Goal: Check status: Check status

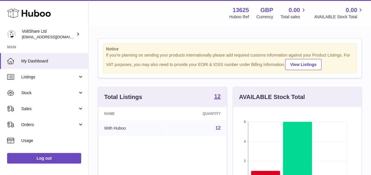
scroll to position [92, 128]
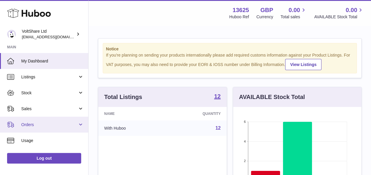
click at [37, 125] on span "Orders" at bounding box center [49, 125] width 56 height 6
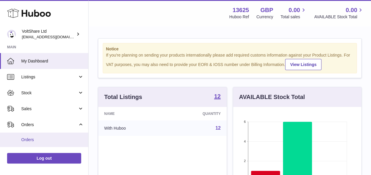
click at [30, 142] on span "Orders" at bounding box center [52, 140] width 63 height 6
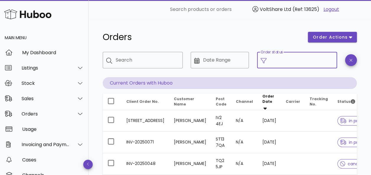
click at [301, 63] on input "Order status" at bounding box center [301, 59] width 63 height 9
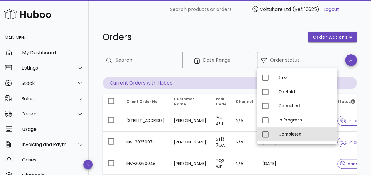
click at [288, 132] on div "Completed" at bounding box center [305, 134] width 54 height 9
type input "**********"
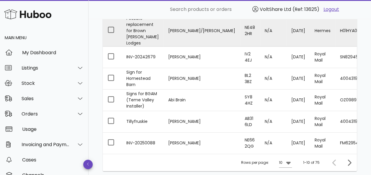
scroll to position [206, 0]
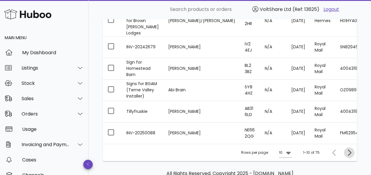
click at [348, 150] on icon "Next page" at bounding box center [348, 152] width 7 height 7
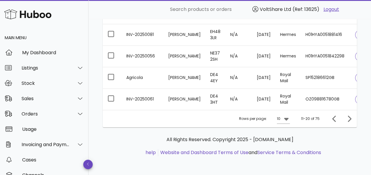
scroll to position [232, 0]
click at [348, 121] on icon "Next page" at bounding box center [349, 119] width 4 height 6
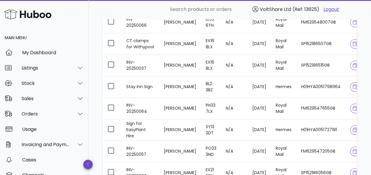
scroll to position [232, 0]
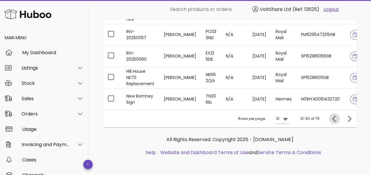
click at [334, 118] on icon "Previous page" at bounding box center [334, 119] width 4 height 6
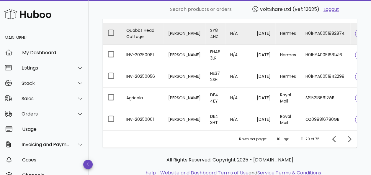
scroll to position [232, 0]
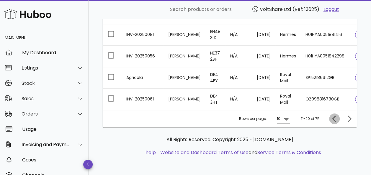
click at [332, 118] on icon "Previous page" at bounding box center [334, 118] width 7 height 7
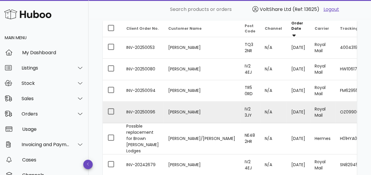
scroll to position [147, 0]
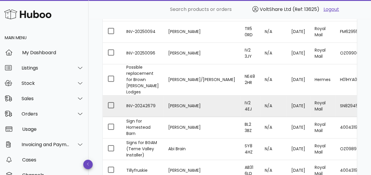
click at [163, 98] on td "[PERSON_NAME]" at bounding box center [201, 107] width 76 height 22
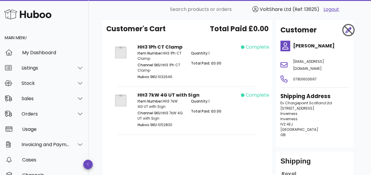
scroll to position [23, 0]
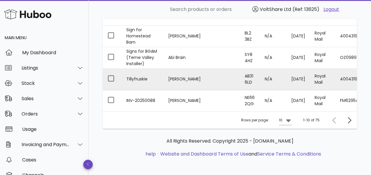
scroll to position [209, 0]
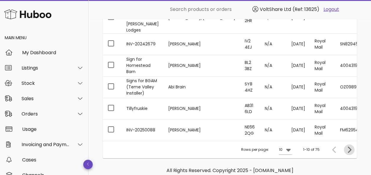
click at [350, 148] on icon "Next page" at bounding box center [349, 150] width 4 height 6
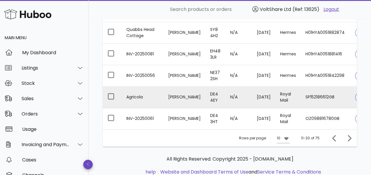
scroll to position [232, 0]
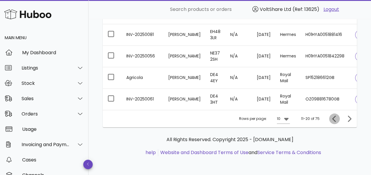
click at [331, 119] on icon "Previous page" at bounding box center [334, 118] width 7 height 7
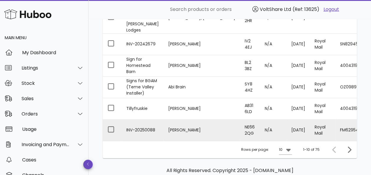
scroll to position [239, 0]
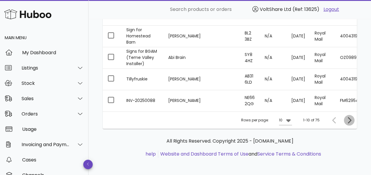
click at [348, 121] on icon "Next page" at bounding box center [349, 120] width 4 height 6
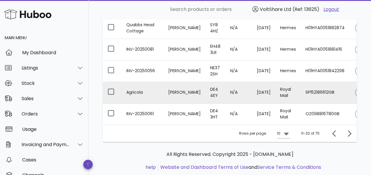
scroll to position [232, 0]
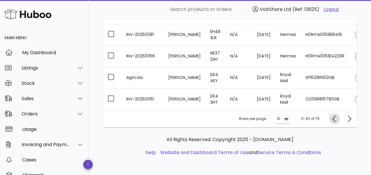
click at [335, 118] on icon "Previous page" at bounding box center [334, 118] width 7 height 7
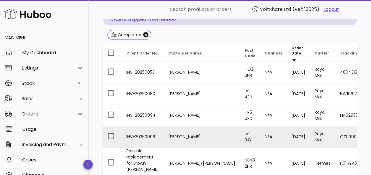
scroll to position [55, 0]
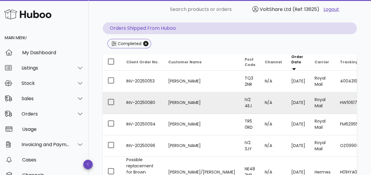
click at [134, 100] on td "INV-20250080" at bounding box center [142, 103] width 42 height 22
